Goal: Register for event/course

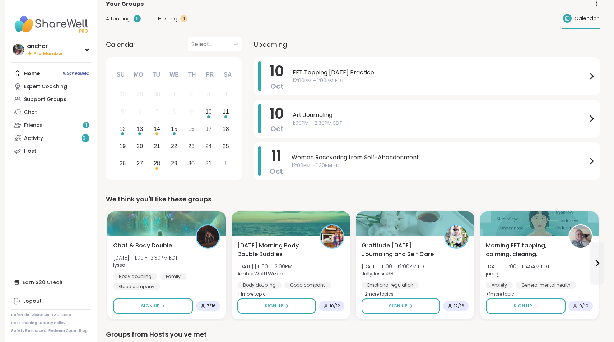
scroll to position [10, 0]
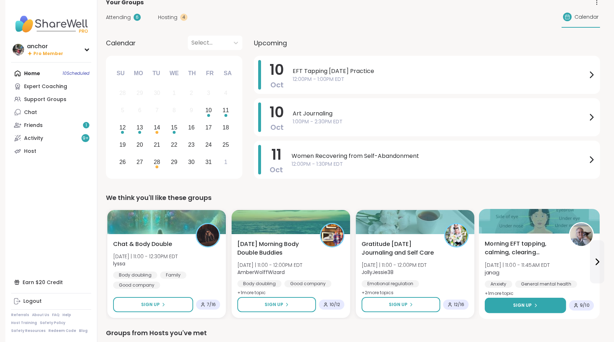
click at [530, 307] on span "Sign Up" at bounding box center [522, 305] width 19 height 6
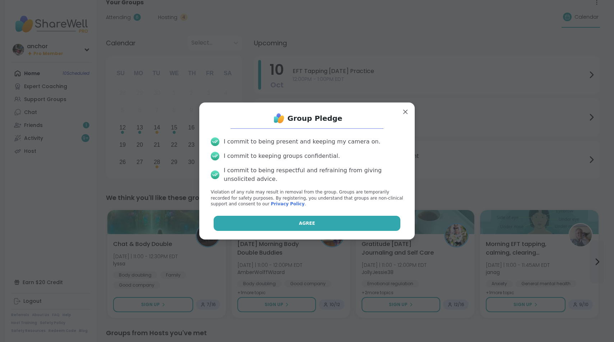
click at [358, 219] on button "Agree" at bounding box center [307, 222] width 187 height 15
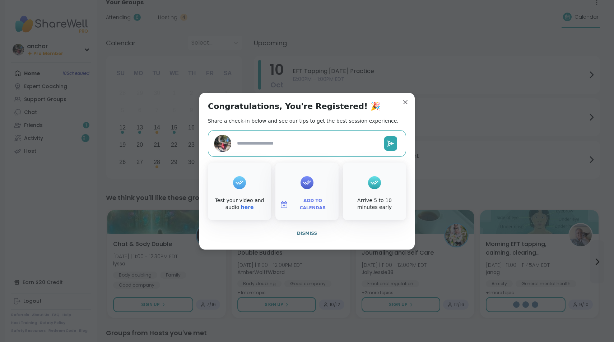
type textarea "*"
click at [310, 234] on span "Dismiss" at bounding box center [307, 233] width 20 height 5
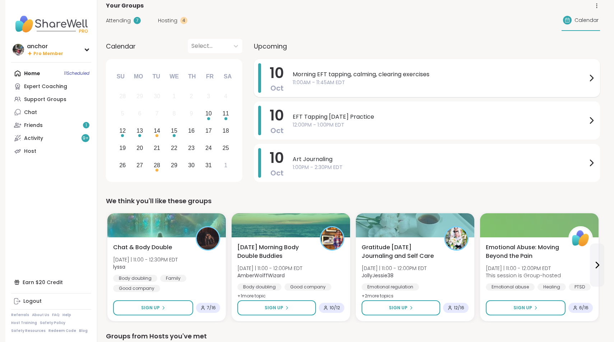
scroll to position [7, 0]
click at [403, 71] on span "Morning EFT tapping, calming, clearing exercises" at bounding box center [440, 74] width 294 height 9
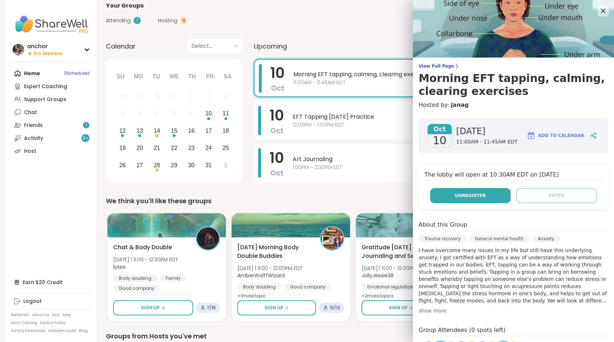
click at [444, 197] on button "Unregister" at bounding box center [470, 195] width 80 height 15
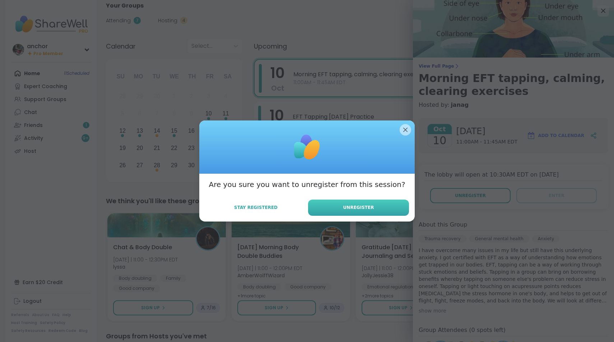
click at [388, 205] on button "Unregister" at bounding box center [358, 207] width 101 height 16
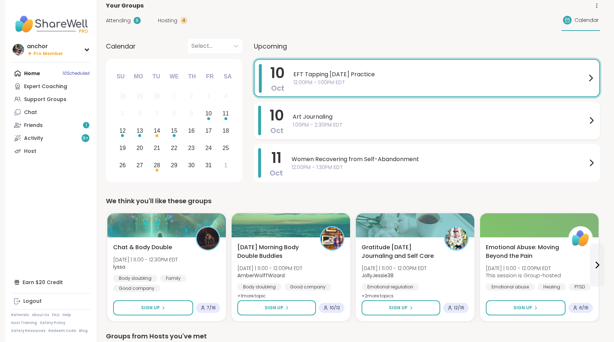
click at [406, 128] on span "1:00PM - 2:30PM EDT" at bounding box center [440, 125] width 294 height 8
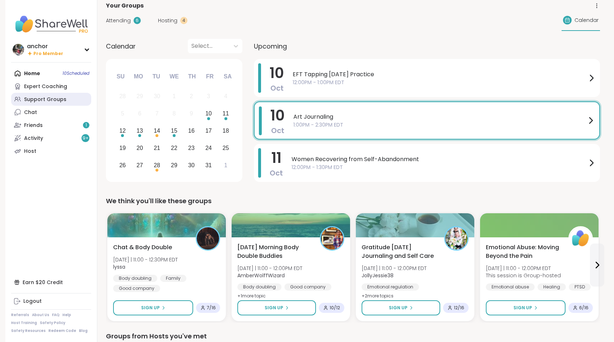
click at [29, 97] on div "Support Groups" at bounding box center [45, 99] width 42 height 7
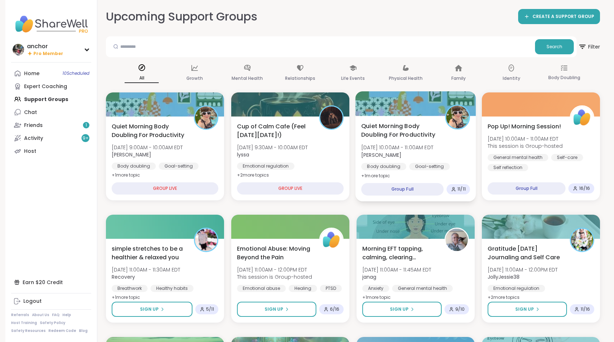
click at [450, 141] on div "Quiet Morning Body Doubling For Productivity Fri, Oct 10 | 10:00AM - 11:00AM ED…" at bounding box center [415, 150] width 109 height 59
click at [29, 113] on div "Chat" at bounding box center [30, 112] width 13 height 7
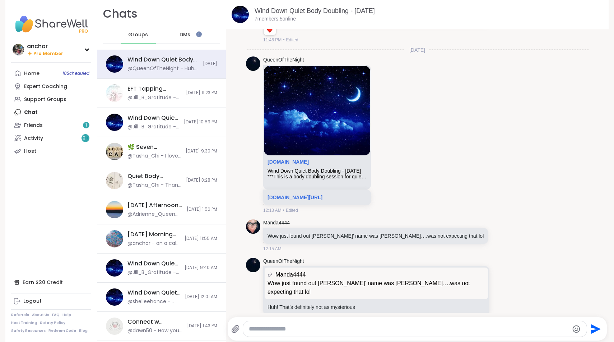
click at [190, 34] on span "DMs" at bounding box center [185, 34] width 11 height 7
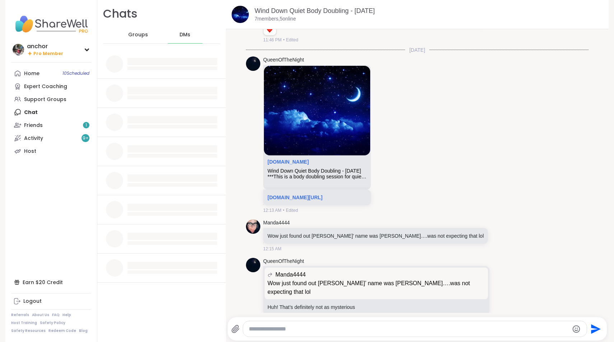
click at [140, 33] on span "Groups" at bounding box center [138, 34] width 20 height 7
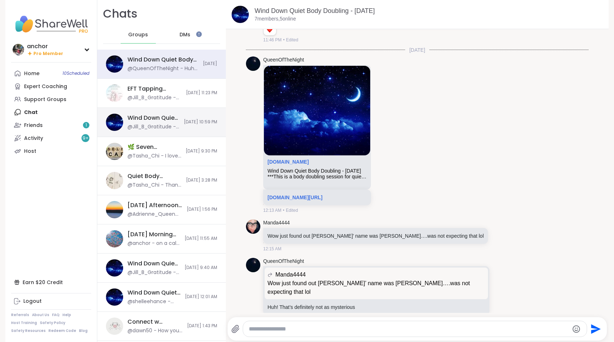
click at [153, 126] on div "@Jill_B_Gratitude - Thank you Andrea! <3" at bounding box center [153, 126] width 52 height 7
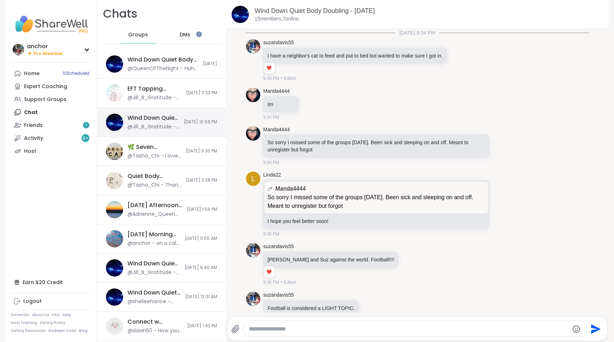
scroll to position [1085, 0]
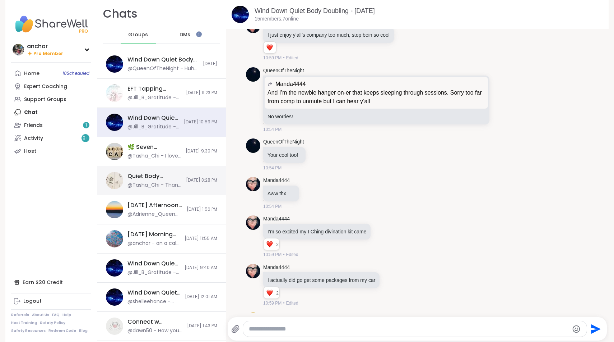
click at [163, 177] on div "Quiet Body Doubling For Productivity - Thursday, Oct 09" at bounding box center [154, 176] width 54 height 8
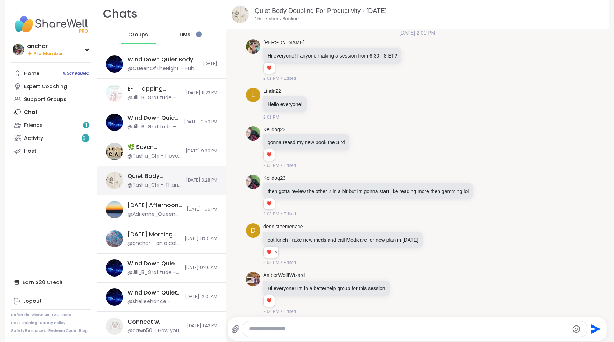
scroll to position [881, 0]
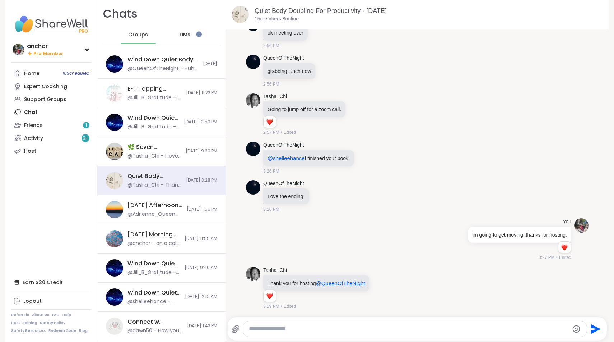
click at [311, 327] on textarea "Type your message" at bounding box center [409, 328] width 320 height 7
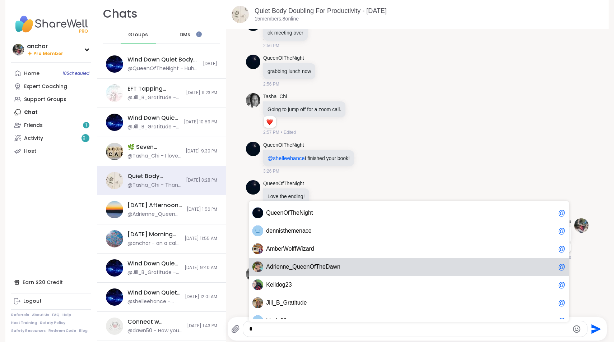
click at [320, 264] on span "h" at bounding box center [320, 266] width 3 height 7
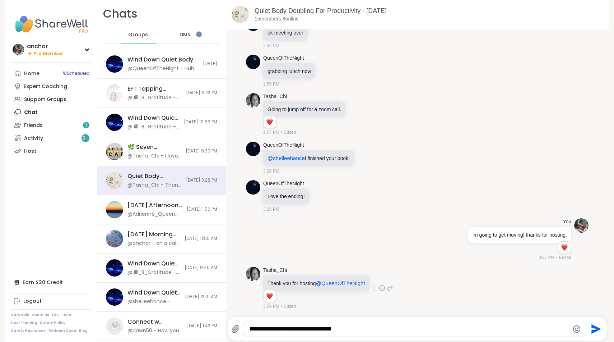
scroll to position [0, 0]
type textarea "**********"
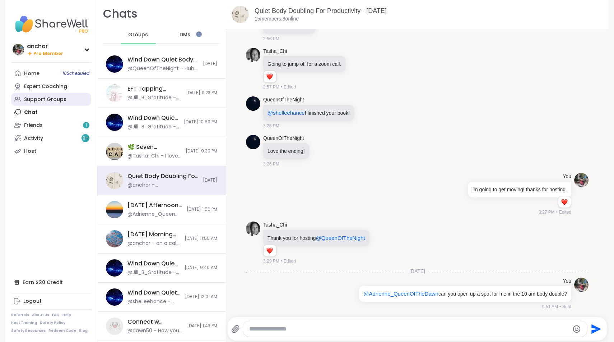
click at [79, 99] on link "Support Groups" at bounding box center [51, 99] width 80 height 13
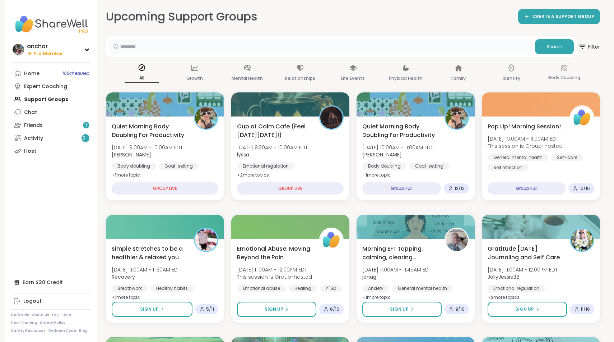
click at [186, 46] on input "text" at bounding box center [320, 46] width 423 height 14
type input "*******"
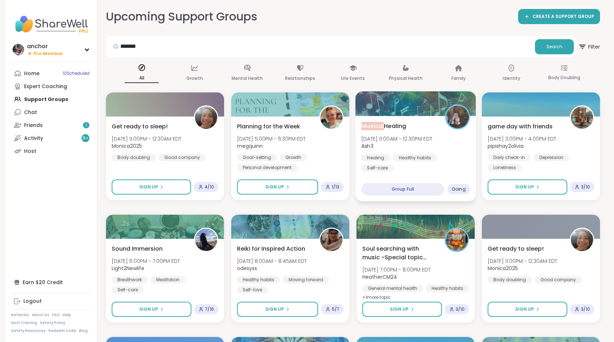
click at [372, 144] on b "Ash3" at bounding box center [367, 145] width 12 height 7
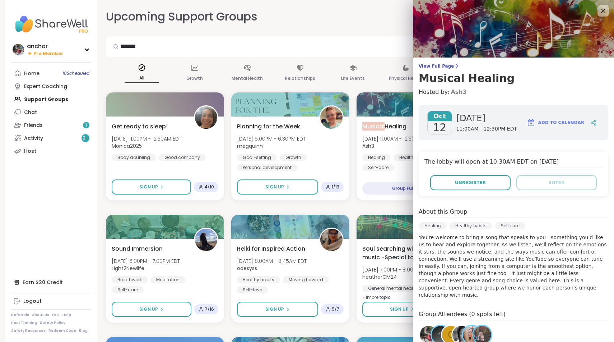
click at [460, 93] on link "Ash3" at bounding box center [459, 92] width 16 height 9
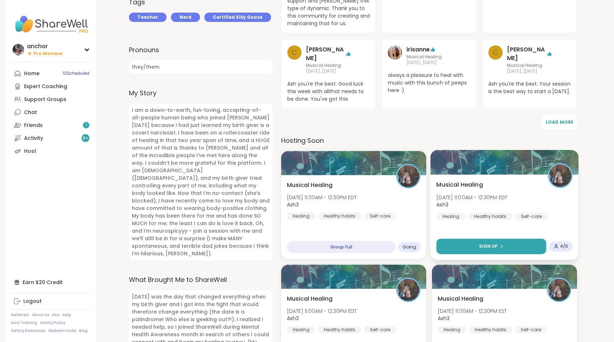
click at [491, 243] on span "Sign Up" at bounding box center [488, 246] width 19 height 6
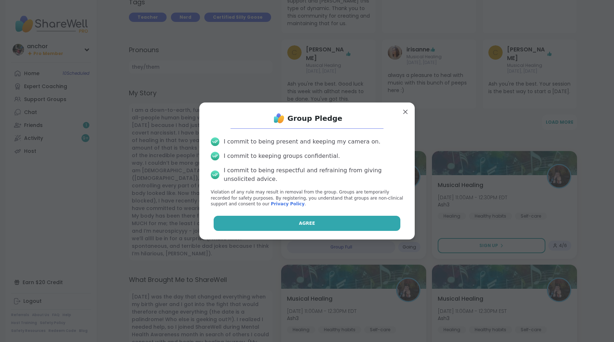
click at [352, 226] on button "Agree" at bounding box center [307, 222] width 187 height 15
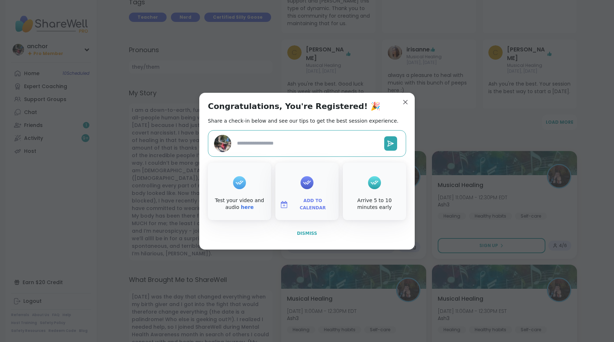
type textarea "*"
click at [301, 237] on button "Dismiss" at bounding box center [307, 233] width 198 height 15
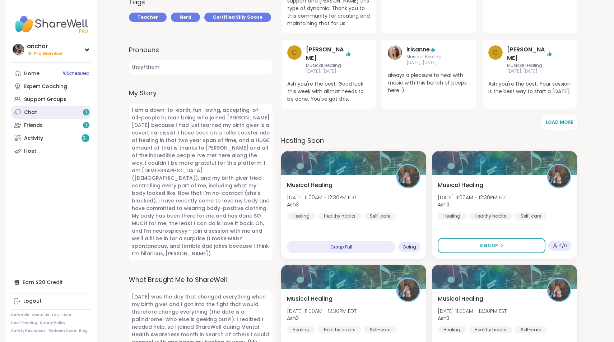
click at [20, 112] on icon at bounding box center [17, 111] width 5 height 5
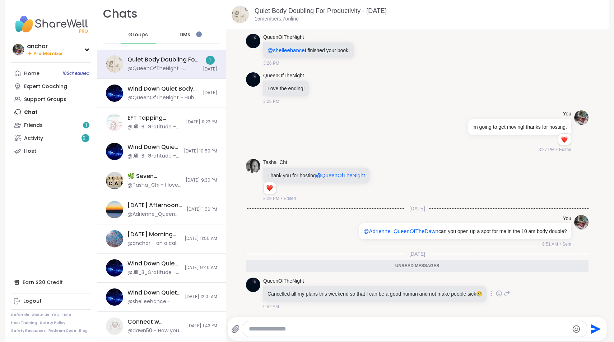
click at [500, 291] on icon at bounding box center [499, 292] width 6 height 7
click at [444, 278] on div "Select Reaction: Heart" at bounding box center [442, 281] width 6 height 6
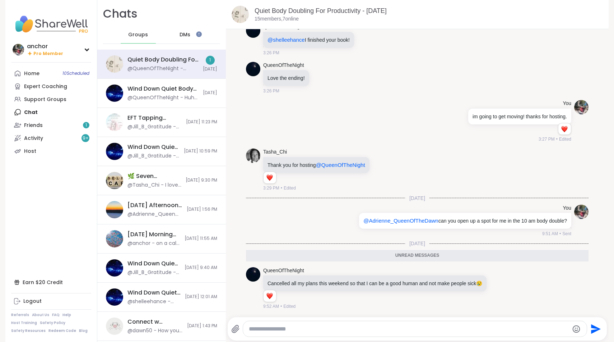
click at [508, 283] on icon at bounding box center [507, 287] width 6 height 9
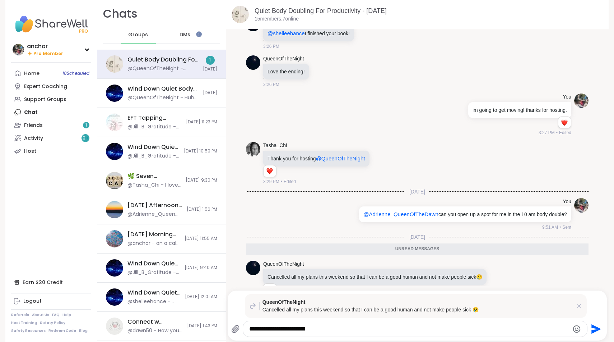
type textarea "**********"
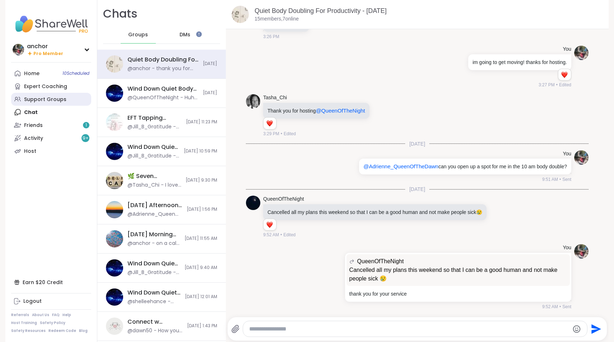
scroll to position [0, 0]
click at [58, 97] on div "Support Groups" at bounding box center [45, 99] width 42 height 7
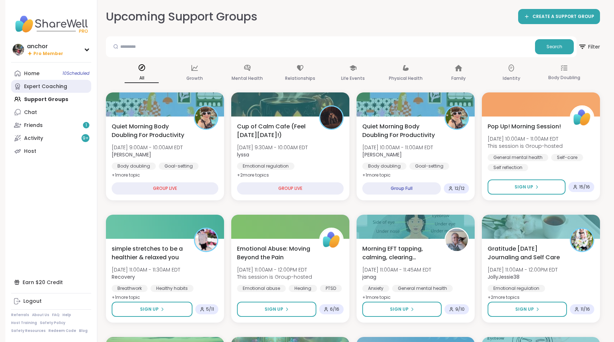
click at [43, 91] on link "Expert Coaching" at bounding box center [51, 86] width 80 height 13
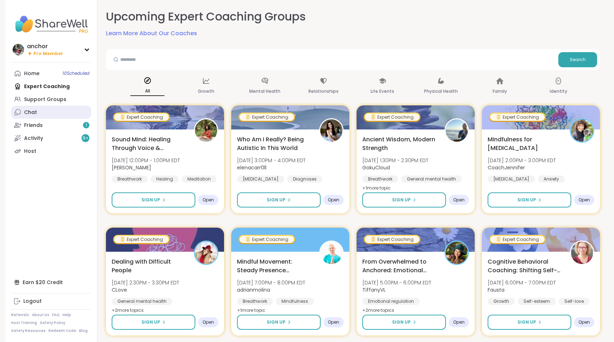
click at [43, 113] on link "Chat" at bounding box center [51, 112] width 80 height 13
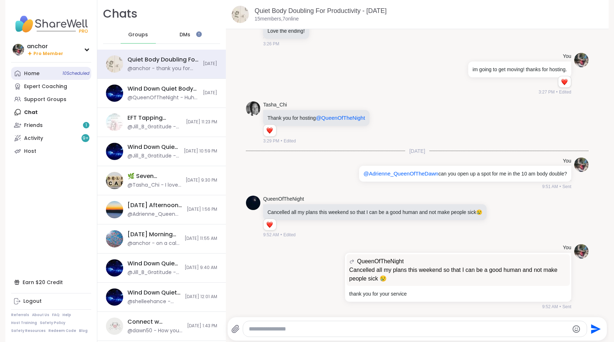
click at [38, 71] on div "Home 10 Scheduled" at bounding box center [31, 73] width 15 height 7
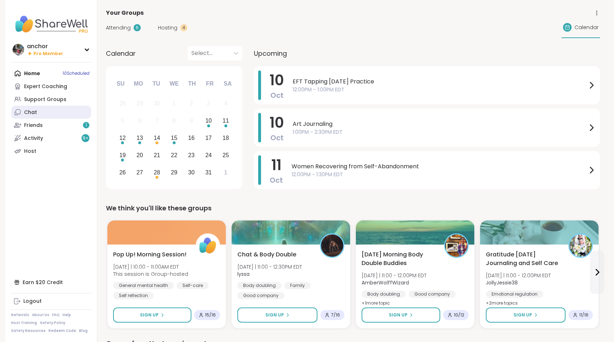
click at [19, 111] on icon at bounding box center [17, 111] width 7 height 7
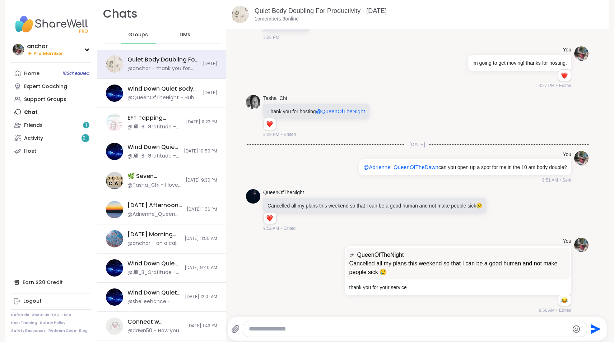
scroll to position [1063, 0]
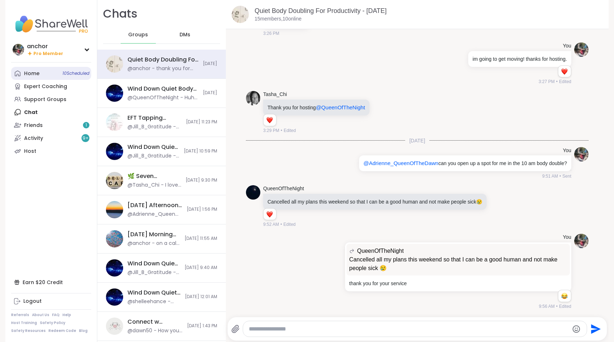
click at [43, 71] on link "Home 10 Scheduled" at bounding box center [51, 73] width 80 height 13
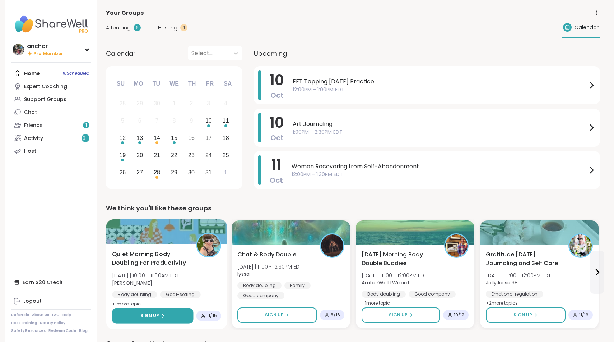
click at [167, 316] on button "Sign Up" at bounding box center [152, 315] width 81 height 15
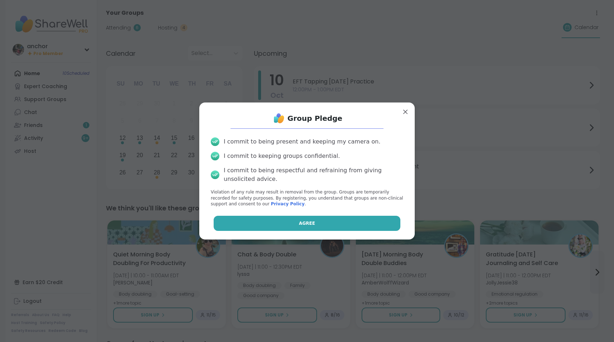
click at [237, 224] on button "Agree" at bounding box center [307, 222] width 187 height 15
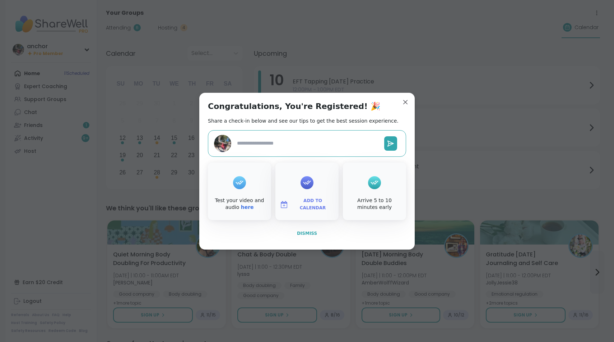
type textarea "*"
click at [308, 232] on span "Dismiss" at bounding box center [307, 233] width 20 height 5
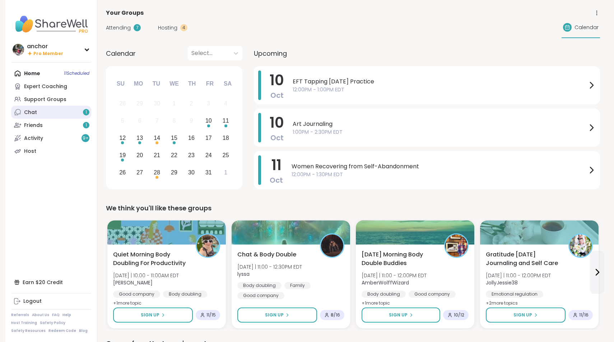
click at [54, 115] on link "Chat 1" at bounding box center [51, 112] width 80 height 13
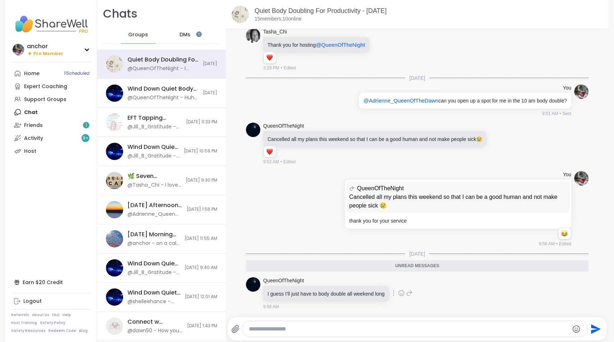
click at [413, 294] on icon at bounding box center [409, 292] width 6 height 9
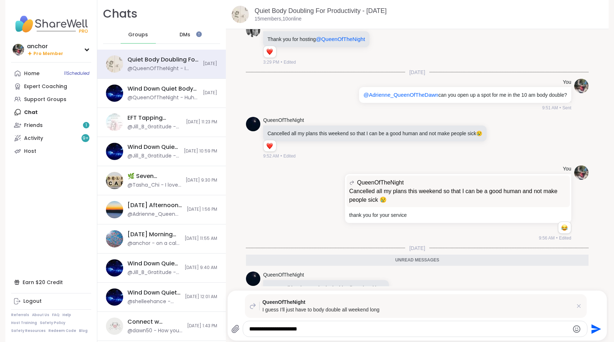
click at [288, 331] on textarea "**********" at bounding box center [409, 328] width 320 height 7
drag, startPoint x: 273, startPoint y: 329, endPoint x: 258, endPoint y: 330, distance: 15.1
click at [258, 330] on textarea "**********" at bounding box center [409, 328] width 320 height 7
click at [318, 329] on textarea "**********" at bounding box center [409, 328] width 320 height 7
type textarea "**********"
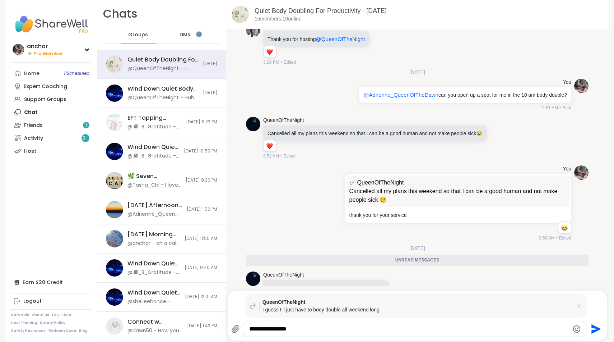
click at [581, 308] on icon at bounding box center [578, 305] width 7 height 7
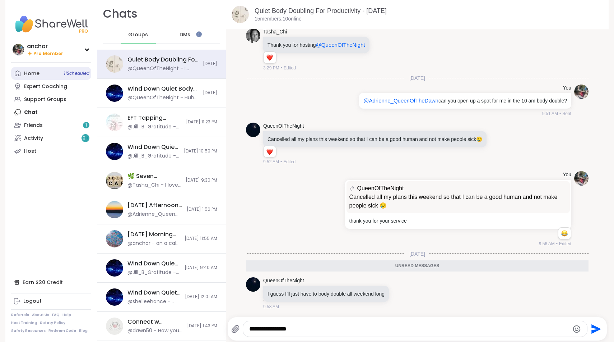
click at [31, 71] on div "Home 11 Scheduled" at bounding box center [31, 73] width 15 height 7
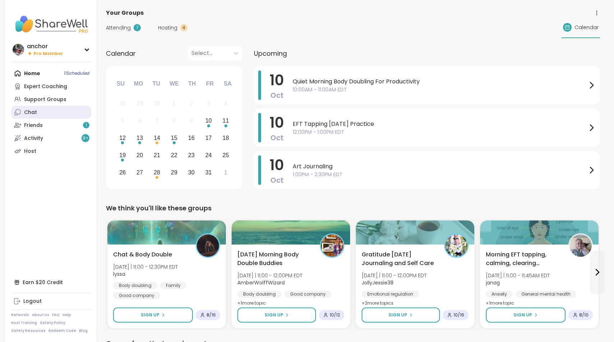
click at [31, 111] on div "Chat" at bounding box center [30, 112] width 13 height 7
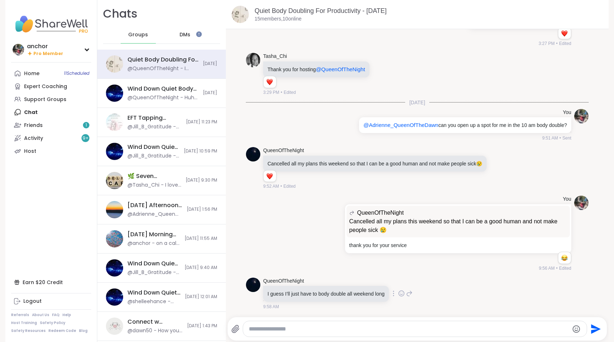
click at [404, 293] on icon at bounding box center [401, 292] width 6 height 7
click at [347, 284] on div "Select Reaction: Heart" at bounding box center [344, 281] width 6 height 6
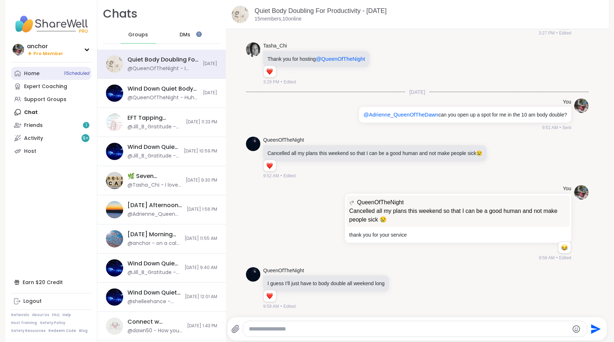
click at [36, 76] on div "Home 11 Scheduled" at bounding box center [31, 73] width 15 height 7
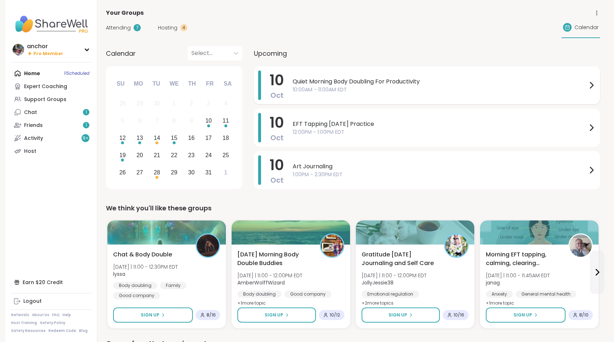
click at [362, 74] on div "Quiet Morning Body Doubling For Productivity 10:00AM - 11:00AM EDT" at bounding box center [444, 84] width 303 height 29
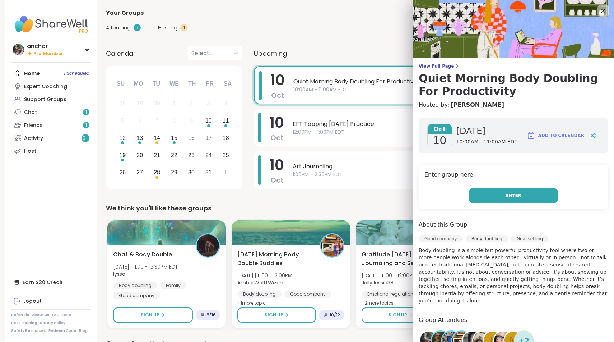
click at [551, 197] on button "Enter" at bounding box center [513, 195] width 89 height 15
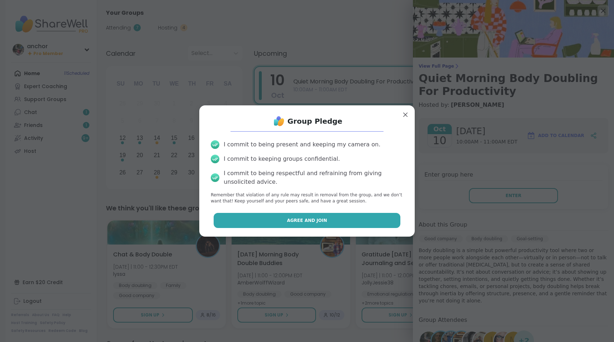
click at [349, 215] on button "Agree and Join" at bounding box center [307, 220] width 187 height 15
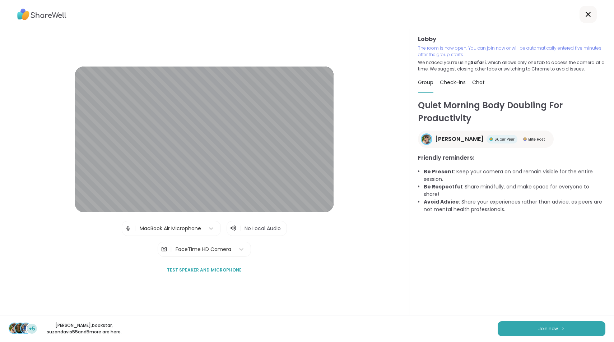
click at [241, 230] on span "|" at bounding box center [241, 228] width 2 height 9
click at [233, 226] on icon at bounding box center [232, 228] width 3 height 5
click at [265, 225] on span "No Local Audio" at bounding box center [263, 227] width 36 height 7
click at [165, 228] on div "MacBook Air Microphone" at bounding box center [170, 228] width 61 height 8
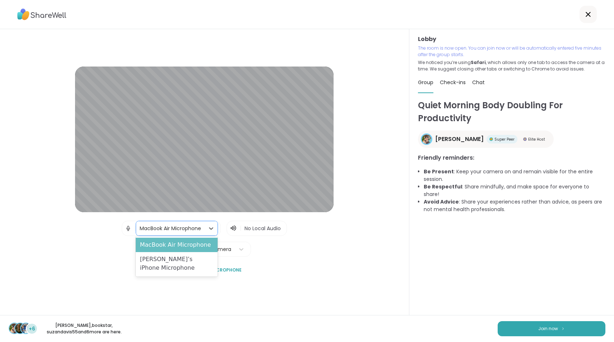
click at [168, 249] on div "MacBook Air Microphone" at bounding box center [177, 244] width 82 height 14
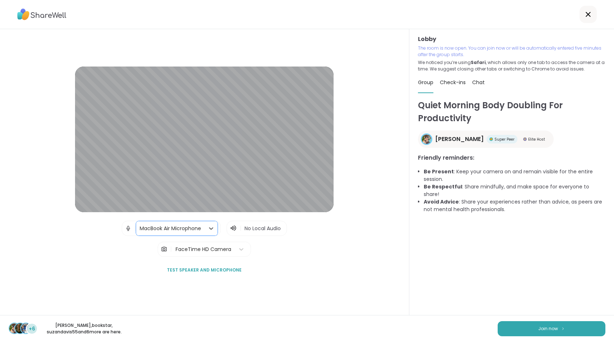
click at [176, 245] on div "FaceTime HD Camera" at bounding box center [204, 249] width 56 height 8
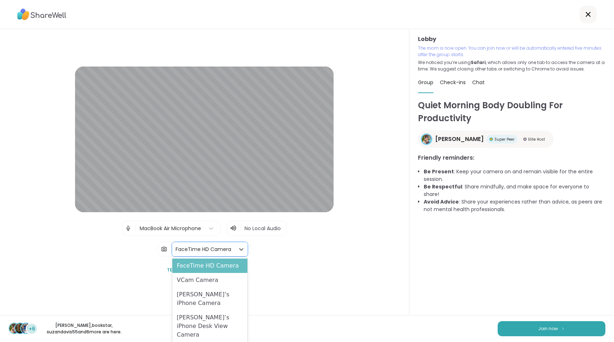
click at [189, 263] on div "FaceTime HD Camera" at bounding box center [209, 265] width 75 height 14
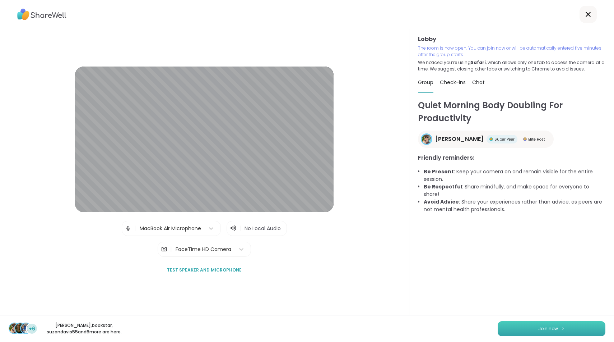
click at [547, 325] on span "Join now" at bounding box center [548, 328] width 20 height 6
